Goal: Task Accomplishment & Management: Use online tool/utility

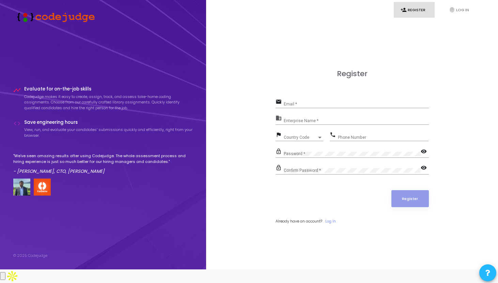
click at [312, 108] on div "Email *" at bounding box center [356, 102] width 145 height 11
type input "[PERSON_NAME][EMAIL_ADDRESS][DOMAIN_NAME]"
click at [298, 123] on input "Enterprise Name *" at bounding box center [356, 121] width 145 height 5
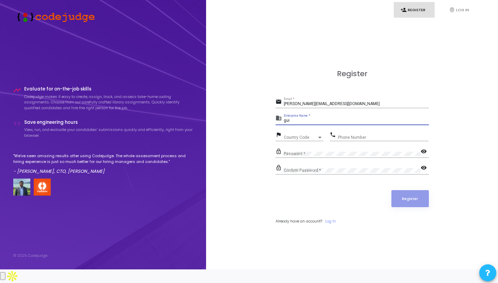
type input "gui"
drag, startPoint x: 329, startPoint y: 109, endPoint x: 255, endPoint y: 108, distance: 73.6
click at [254, 109] on div "Register email [PERSON_NAME][EMAIL_ADDRESS][DOMAIN_NAME] Email * business gui E…" at bounding box center [352, 155] width 277 height 270
drag, startPoint x: 326, startPoint y: 113, endPoint x: 271, endPoint y: 113, distance: 55.2
click at [271, 113] on div "Register email [PERSON_NAME][EMAIL_ADDRESS][DOMAIN_NAME] Email * business gui E…" at bounding box center [352, 155] width 277 height 270
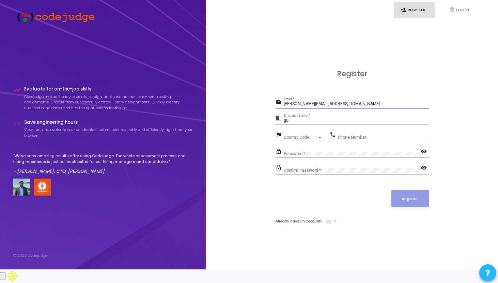
click at [325, 107] on input "[PERSON_NAME][EMAIL_ADDRESS][DOMAIN_NAME]" at bounding box center [356, 104] width 145 height 5
paste input "[EMAIL_ADDRESS][DOMAIN_NAME]"
type input "[EMAIL_ADDRESS][DOMAIN_NAME]"
click at [307, 123] on input "gui" at bounding box center [356, 121] width 145 height 5
type input "g"
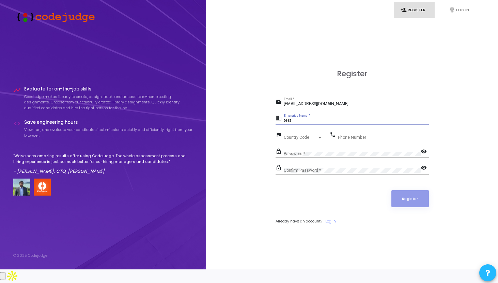
type input "test"
click at [368, 140] on input "Phone Number" at bounding box center [383, 137] width 91 height 5
type input "9876789786"
click at [300, 140] on span "Country Code" at bounding box center [300, 138] width 33 height 4
drag, startPoint x: 301, startPoint y: 145, endPoint x: 266, endPoint y: 145, distance: 34.7
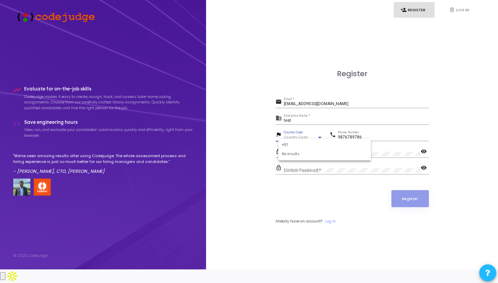
click at [266, 145] on div "+91 No results" at bounding box center [249, 141] width 498 height 283
type input "india"
click at [290, 170] on span "India +91" at bounding box center [325, 168] width 82 height 11
click at [423, 156] on mat-icon "visibility" at bounding box center [425, 152] width 8 height 8
click at [263, 160] on div "Register email [EMAIL_ADDRESS][DOMAIN_NAME] Email * business test Enterprise Na…" at bounding box center [352, 155] width 277 height 270
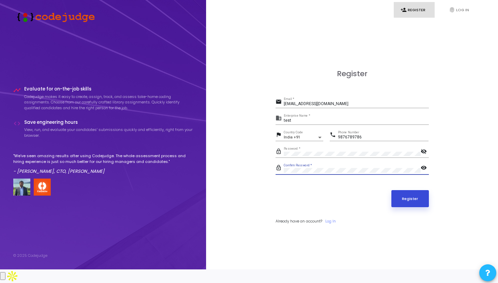
click at [419, 207] on button "Register" at bounding box center [409, 198] width 37 height 17
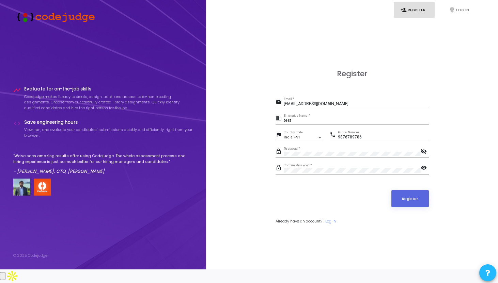
click at [311, 123] on input "test" at bounding box center [356, 121] width 145 height 5
type input "t"
type input "bojaki"
click at [425, 205] on button "Register" at bounding box center [409, 198] width 37 height 17
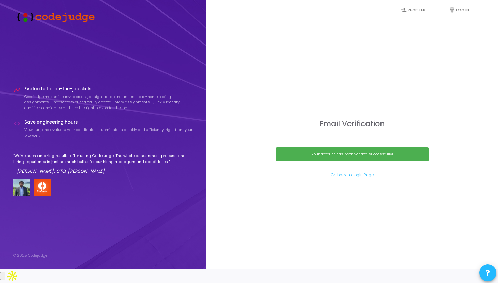
click at [356, 178] on link "Go back to Login Page" at bounding box center [352, 175] width 43 height 6
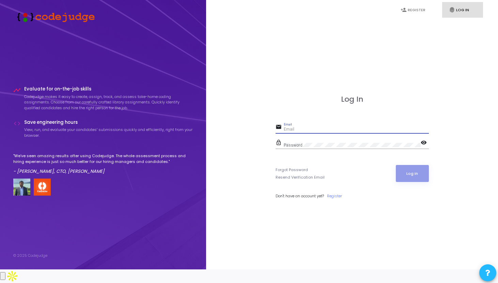
click at [313, 132] on input "Email" at bounding box center [356, 129] width 145 height 5
type input "[EMAIL_ADDRESS][DOMAIN_NAME]"
click at [424, 182] on button "Log In" at bounding box center [412, 173] width 33 height 17
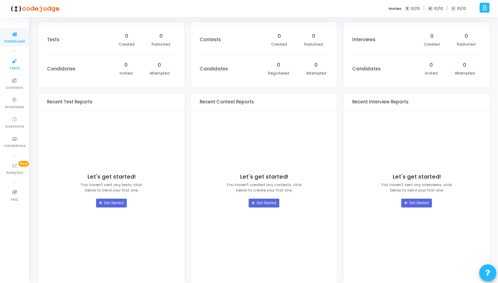
click at [12, 61] on icon at bounding box center [14, 61] width 14 height 9
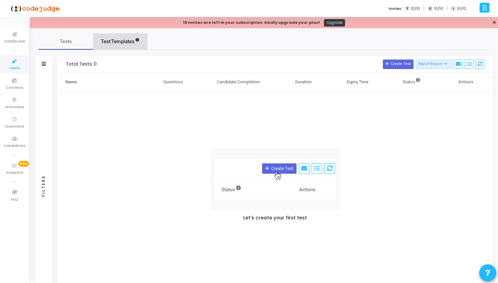
click at [125, 46] on link "Test Templates" at bounding box center [120, 41] width 54 height 16
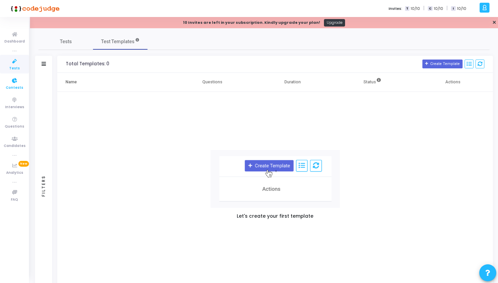
click at [13, 86] on span "Contests" at bounding box center [14, 88] width 17 height 6
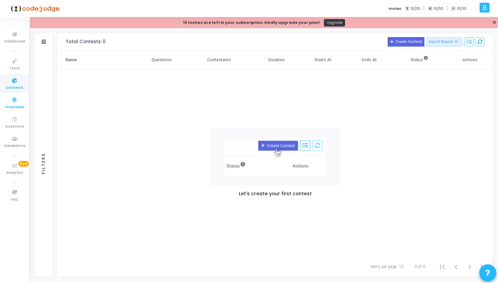
click at [14, 102] on icon at bounding box center [14, 100] width 14 height 9
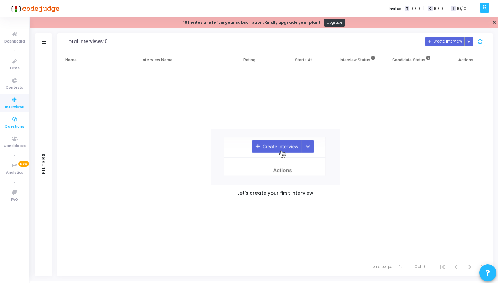
click at [14, 122] on icon at bounding box center [14, 119] width 14 height 9
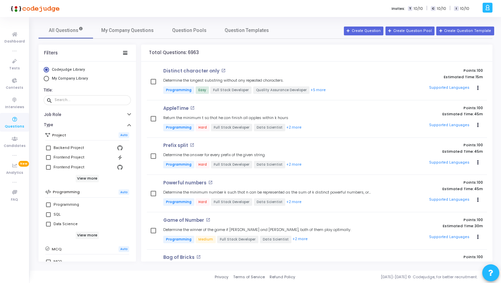
click at [489, 7] on icon at bounding box center [487, 8] width 5 height 8
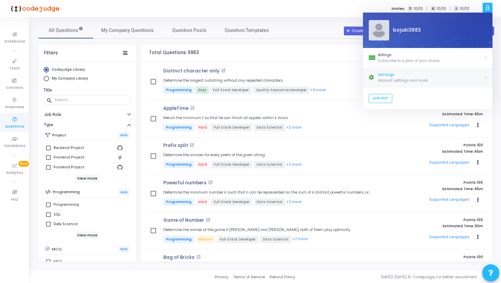
click at [454, 77] on div "Settings" at bounding box center [431, 75] width 106 height 6
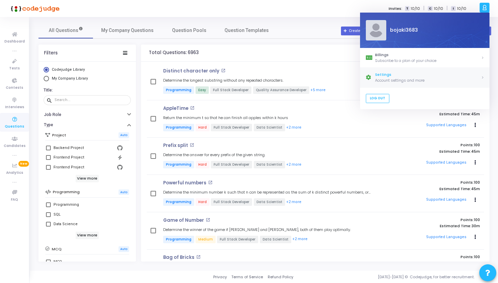
select select "91"
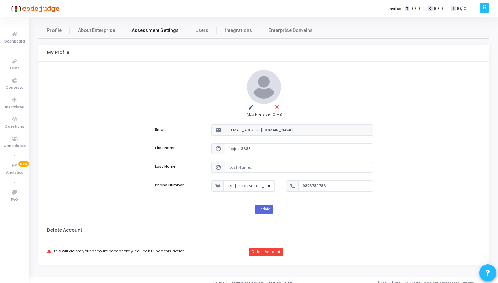
click at [135, 30] on span "Assessment Settings" at bounding box center [154, 30] width 47 height 7
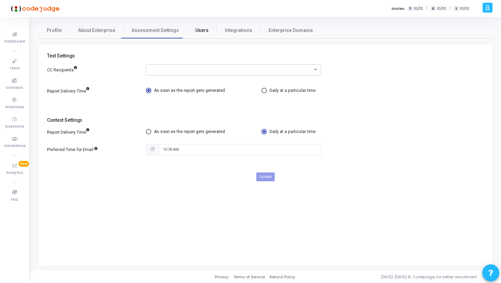
click at [187, 32] on link "Users" at bounding box center [202, 30] width 30 height 16
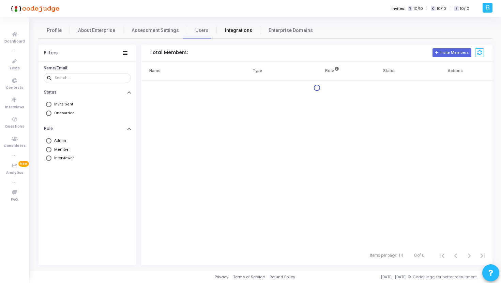
click at [225, 33] on span "Integrations" at bounding box center [238, 30] width 27 height 7
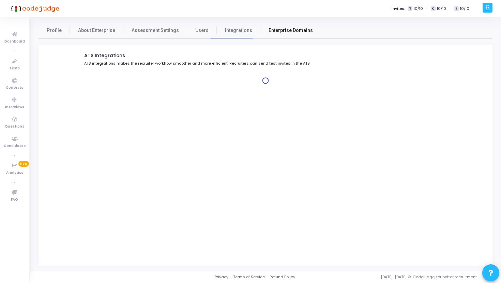
click at [276, 29] on span "Enterprise Domains" at bounding box center [290, 30] width 44 height 7
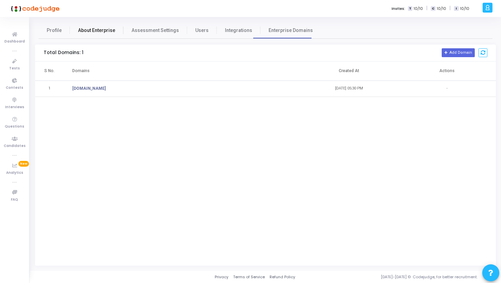
click at [107, 29] on span "About Enterprise" at bounding box center [96, 30] width 37 height 7
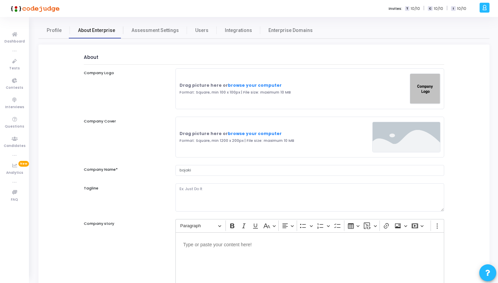
select select
click at [52, 24] on link "Profile" at bounding box center [53, 30] width 31 height 16
select select "91"
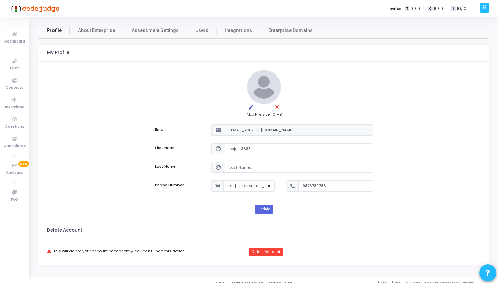
scroll to position [6, 0]
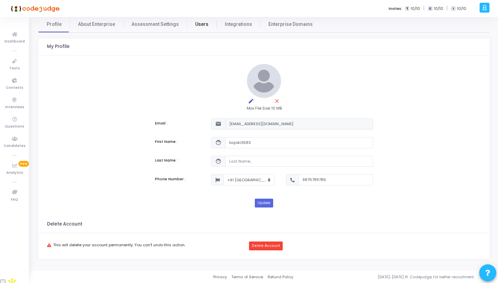
click at [199, 25] on span "Users" at bounding box center [201, 24] width 13 height 7
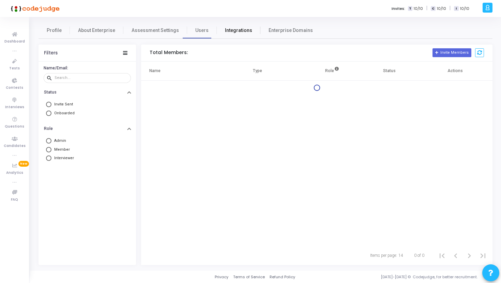
click at [245, 35] on link "Integrations" at bounding box center [239, 30] width 44 height 16
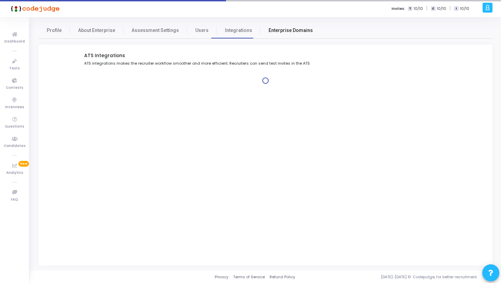
click at [288, 35] on link "Enterprise Domains" at bounding box center [290, 30] width 61 height 16
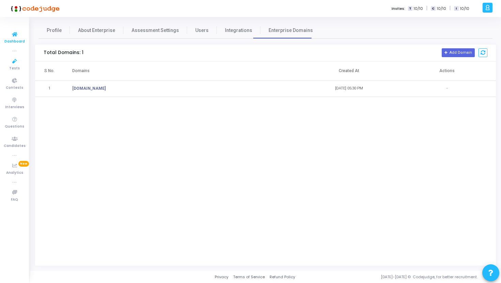
click at [13, 36] on icon at bounding box center [14, 34] width 14 height 9
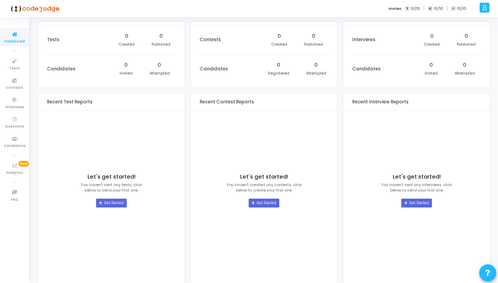
click at [490, 5] on div "b bojaki3683 Billings Subscribe to a plan of your choice Settings Account setti…" at bounding box center [487, 8] width 20 height 17
click at [483, 12] on icon at bounding box center [484, 8] width 5 height 8
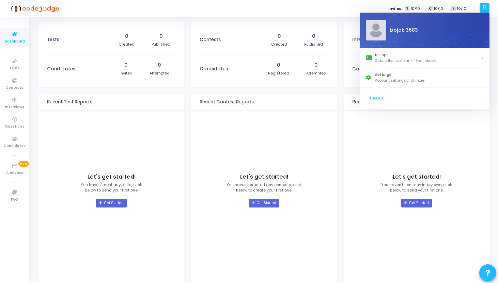
click at [397, 33] on div "bojaki3683" at bounding box center [435, 30] width 98 height 7
click at [382, 56] on div "Billings" at bounding box center [428, 55] width 106 height 6
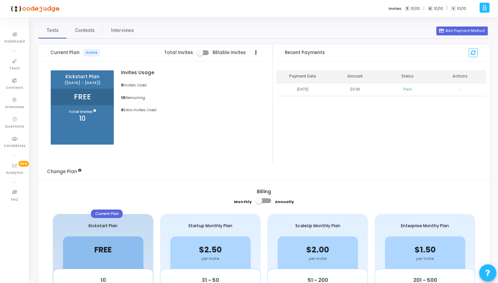
click at [487, 3] on div at bounding box center [484, 8] width 10 height 10
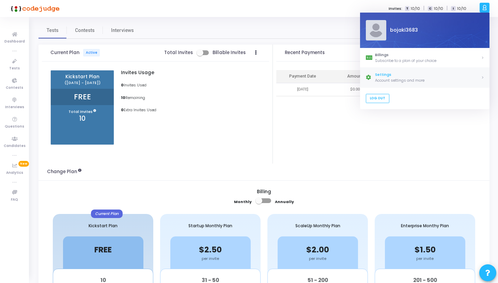
click at [481, 80] on link "Settings Account settings and more" at bounding box center [424, 78] width 129 height 20
select select "91"
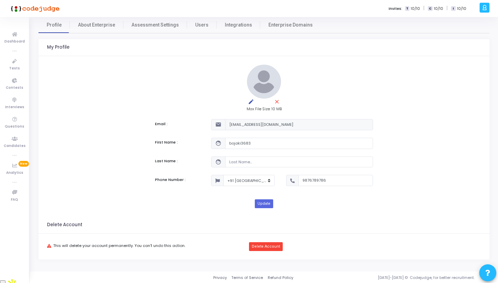
scroll to position [6, 0]
click at [11, 36] on icon at bounding box center [14, 34] width 14 height 9
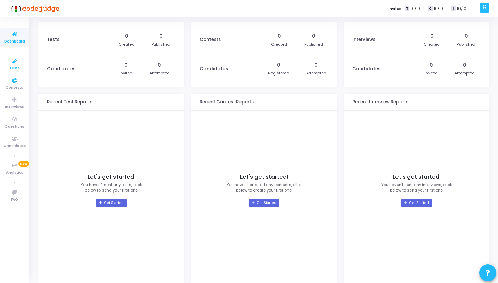
click at [20, 66] on link "Tests" at bounding box center [14, 64] width 29 height 19
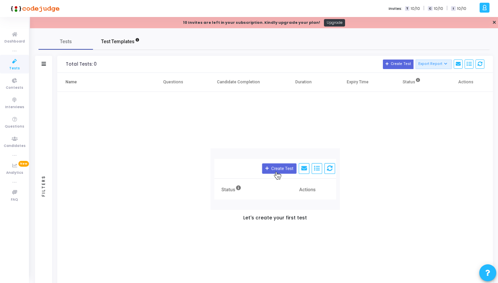
click at [127, 42] on span "Test Templates" at bounding box center [117, 41] width 33 height 7
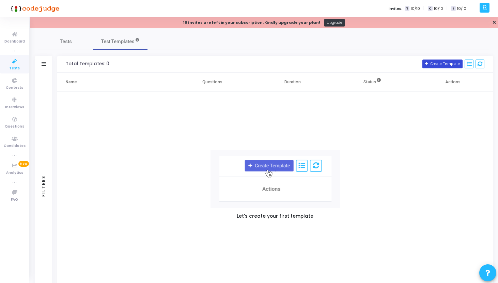
click at [437, 60] on button "Create Template" at bounding box center [442, 64] width 40 height 9
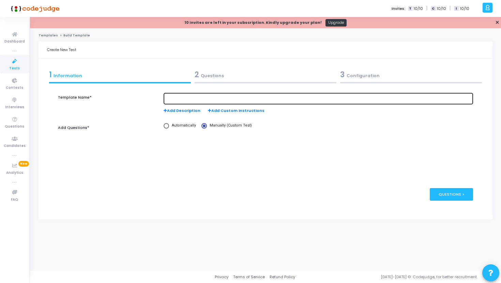
click at [187, 101] on div at bounding box center [318, 98] width 304 height 13
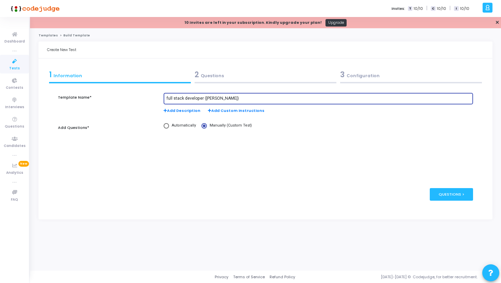
type input "full stack developer (Rishabh)"
click at [186, 126] on span "Automatically" at bounding box center [182, 126] width 27 height 6
click at [169, 126] on input "Automatically" at bounding box center [165, 125] width 5 height 5
radio input "true"
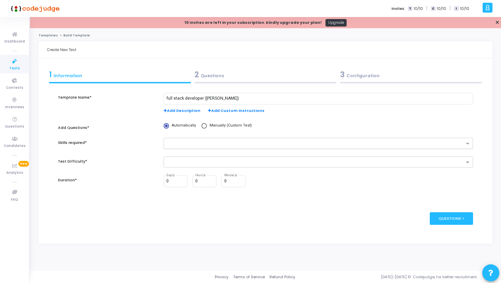
click at [190, 144] on input "text" at bounding box center [315, 144] width 297 height 6
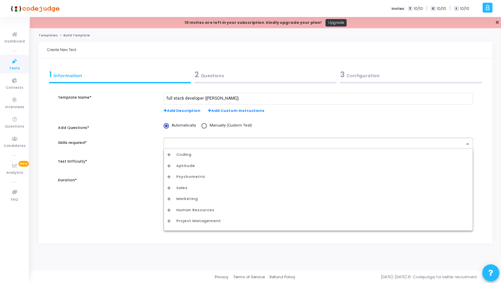
click at [179, 150] on div "Coding" at bounding box center [318, 154] width 309 height 11
click at [179, 154] on span "Coding" at bounding box center [183, 155] width 15 height 6
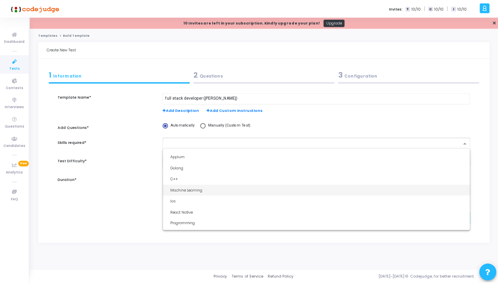
scroll to position [86, 0]
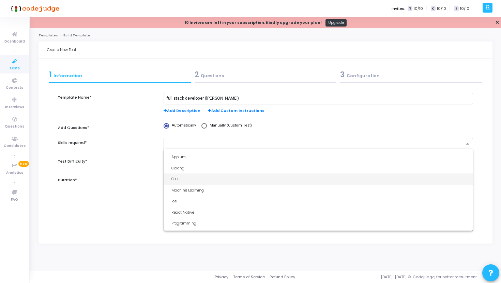
click at [183, 178] on div "C++" at bounding box center [320, 179] width 298 height 6
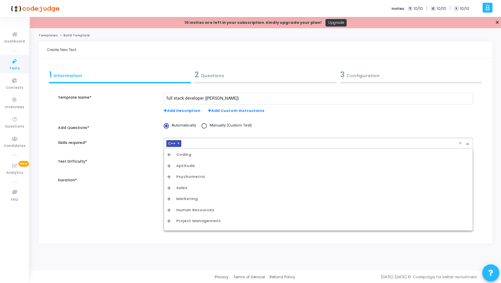
click at [192, 146] on input "text" at bounding box center [321, 144] width 274 height 6
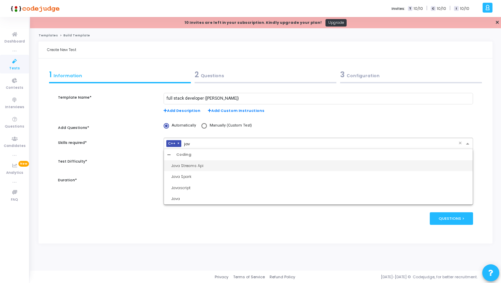
type input "java"
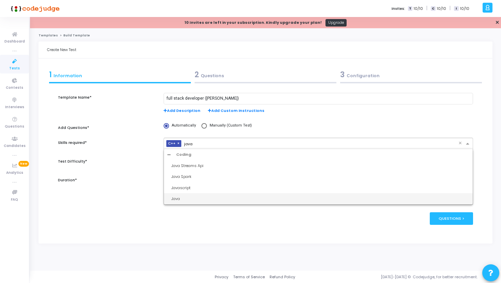
click at [200, 198] on div "Java" at bounding box center [320, 199] width 298 height 6
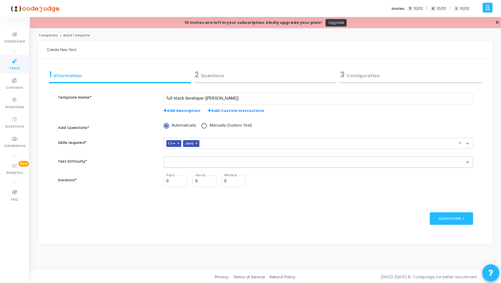
click at [198, 162] on input "text" at bounding box center [315, 163] width 297 height 6
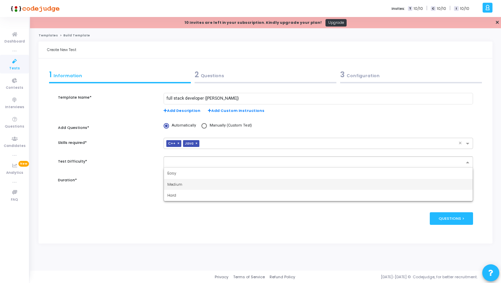
click at [196, 184] on div "Medium" at bounding box center [318, 184] width 309 height 11
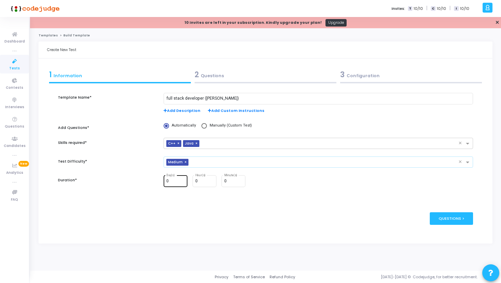
click at [174, 184] on input "0" at bounding box center [175, 181] width 18 height 5
type input "2"
click at [214, 209] on div "publish Publish Now Questions >" at bounding box center [265, 218] width 415 height 33
click at [439, 217] on div "Questions >" at bounding box center [450, 219] width 43 height 13
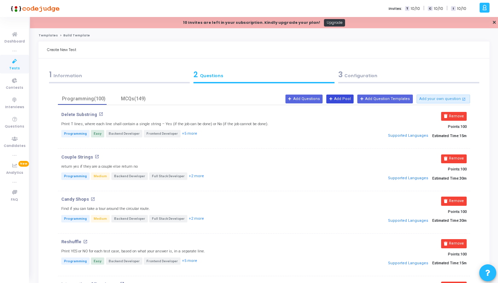
click at [347, 97] on button "Add Pool" at bounding box center [339, 99] width 27 height 9
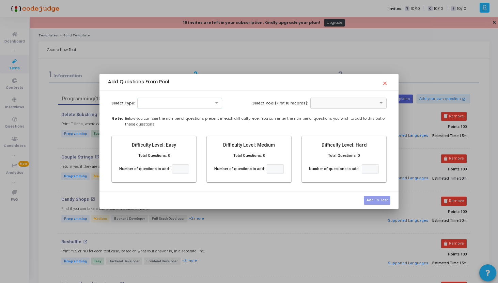
click at [181, 102] on div at bounding box center [180, 103] width 84 height 6
click at [178, 126] on div "Programming" at bounding box center [180, 125] width 84 height 11
click at [340, 106] on div at bounding box center [348, 103] width 76 height 11
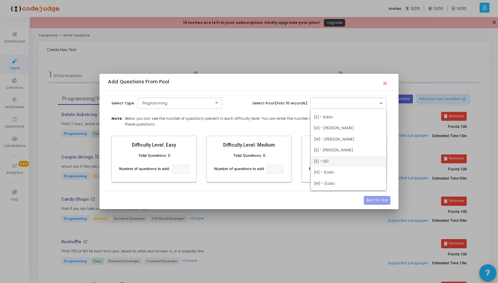
scroll to position [83, 0]
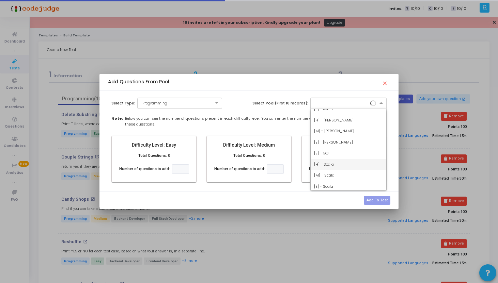
click at [328, 160] on div "[H] - Scala" at bounding box center [349, 164] width 76 height 11
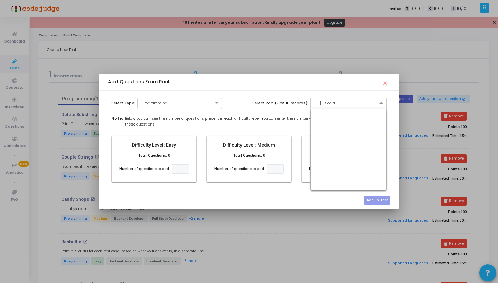
click at [372, 103] on div at bounding box center [349, 103] width 76 height 6
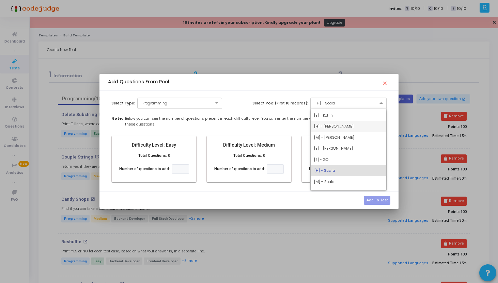
scroll to position [0, 0]
click at [356, 136] on div "[E] - Objective C" at bounding box center [349, 136] width 76 height 11
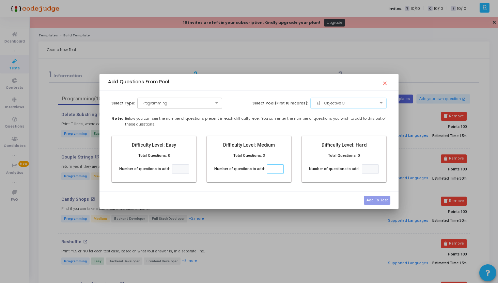
click at [275, 168] on input "number" at bounding box center [275, 169] width 17 height 10
type input "2"
click at [377, 198] on button "Add To Test" at bounding box center [377, 200] width 27 height 9
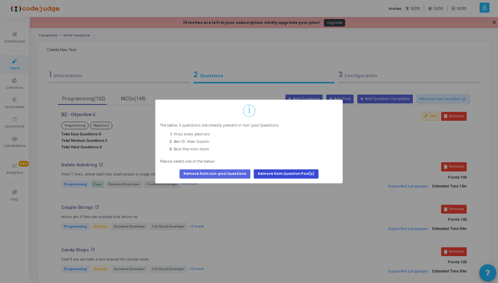
click at [266, 175] on button "Remove from Question Pool(s)" at bounding box center [286, 174] width 65 height 9
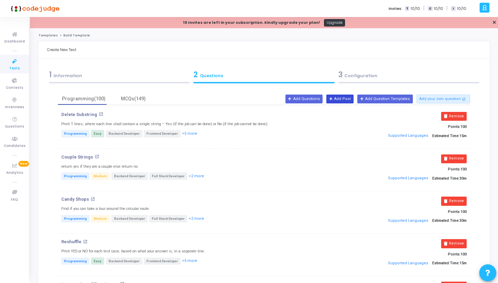
click at [342, 100] on button "Add Pool" at bounding box center [339, 99] width 27 height 9
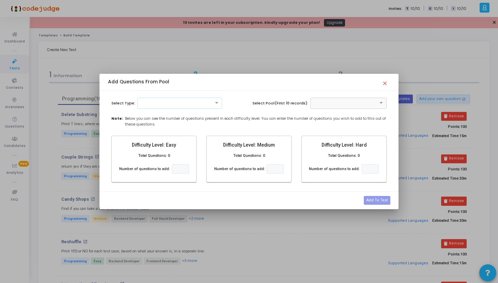
click at [382, 85] on div "Add Questions From Pool close" at bounding box center [249, 82] width 282 height 10
click at [387, 80] on mat-icon "close" at bounding box center [386, 81] width 8 height 8
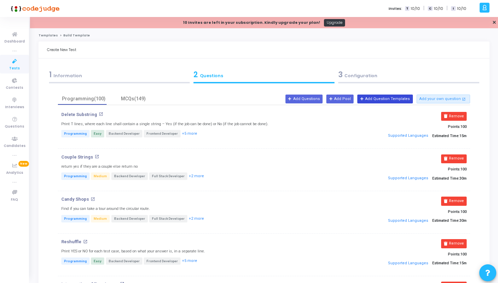
click at [380, 100] on button "Add Question Templates" at bounding box center [384, 99] width 55 height 9
